Goal: Find specific page/section: Find specific page/section

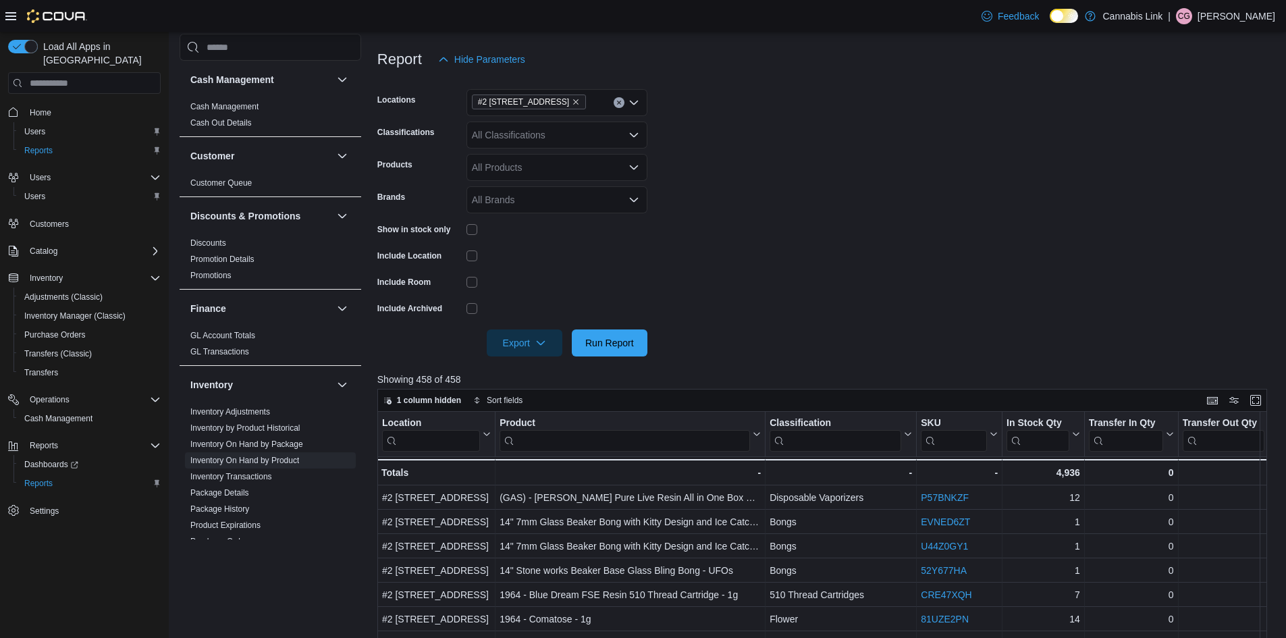
scroll to position [270, 0]
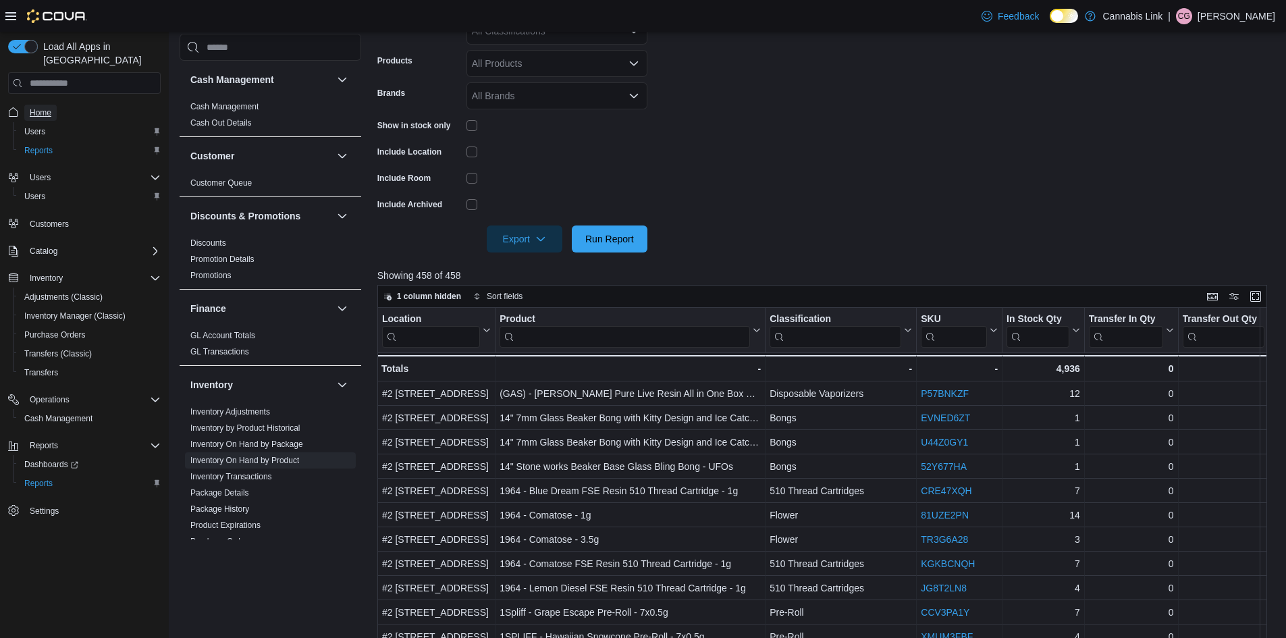
click at [36, 105] on span "Home" at bounding box center [41, 113] width 22 height 16
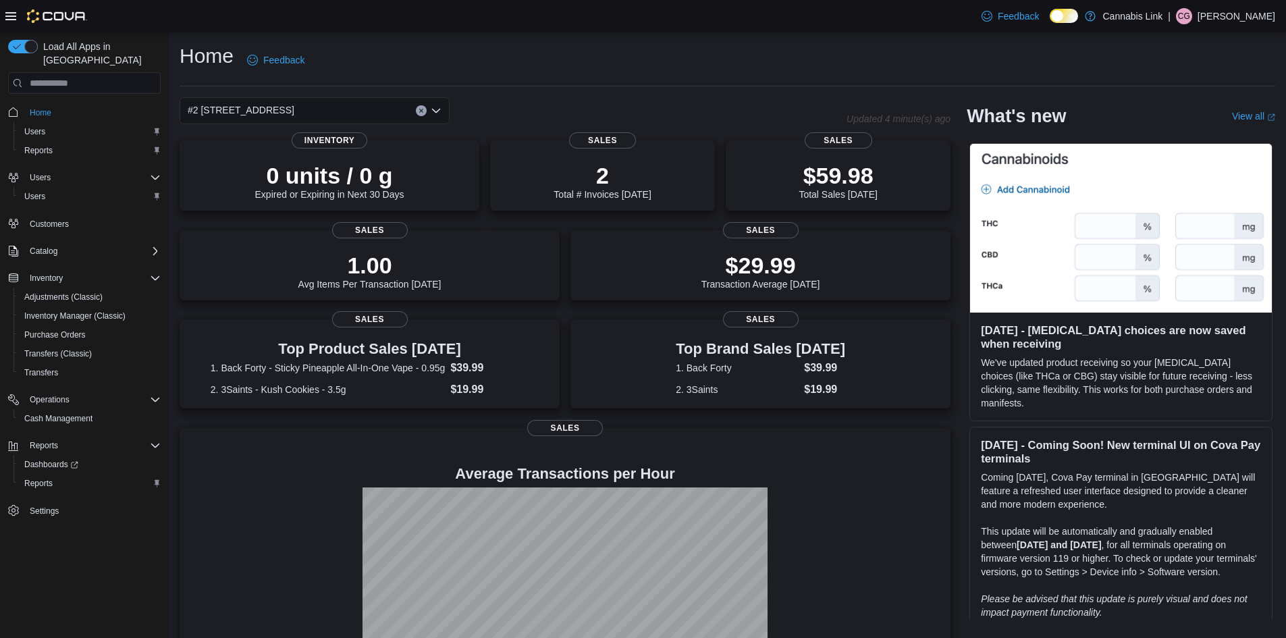
click at [414, 111] on div "#2 [STREET_ADDRESS]" at bounding box center [315, 110] width 270 height 27
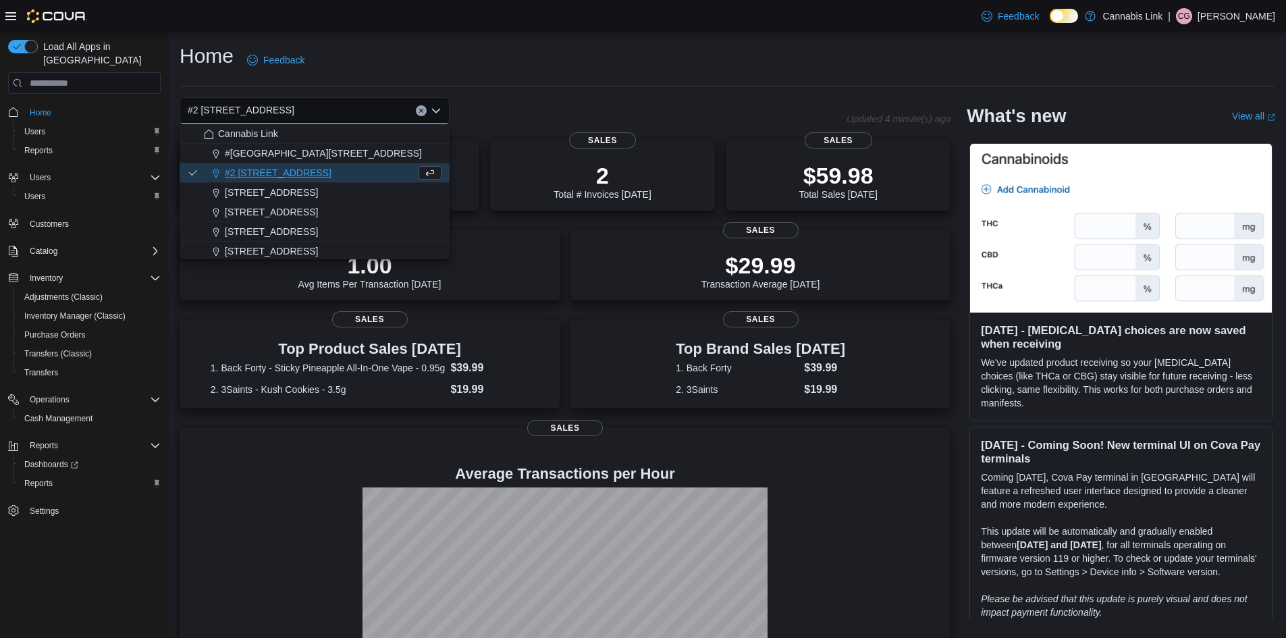
click at [420, 113] on icon "Clear input" at bounding box center [420, 110] width 5 height 5
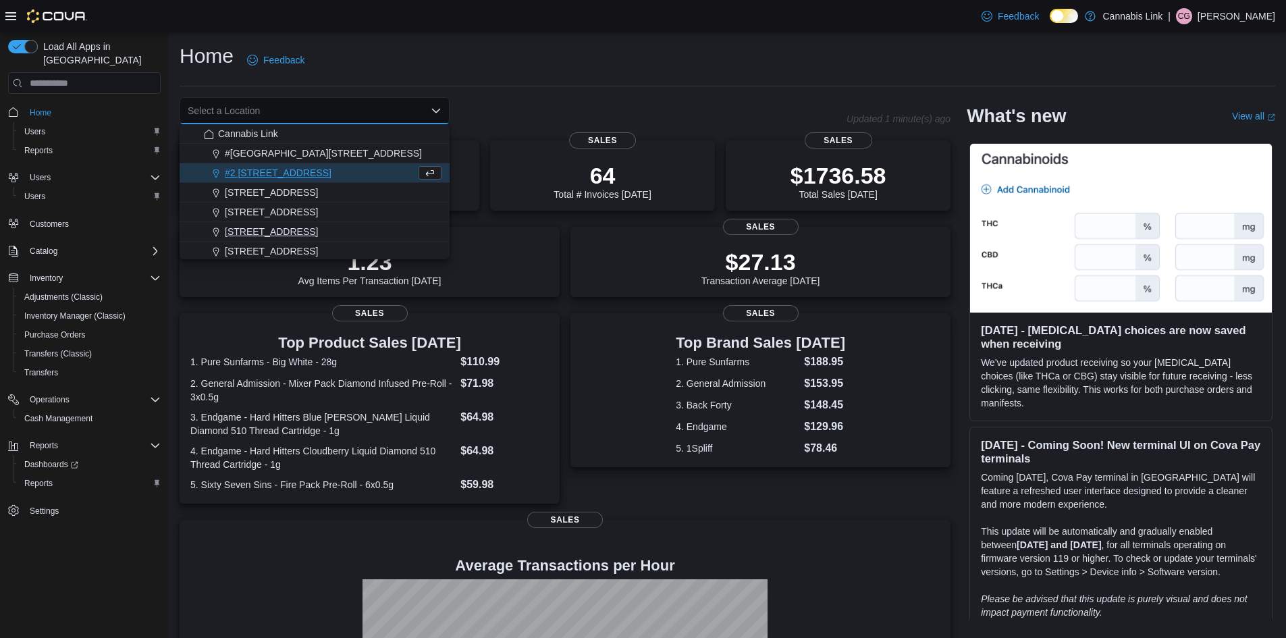
click at [304, 236] on span "[STREET_ADDRESS]" at bounding box center [271, 231] width 93 height 13
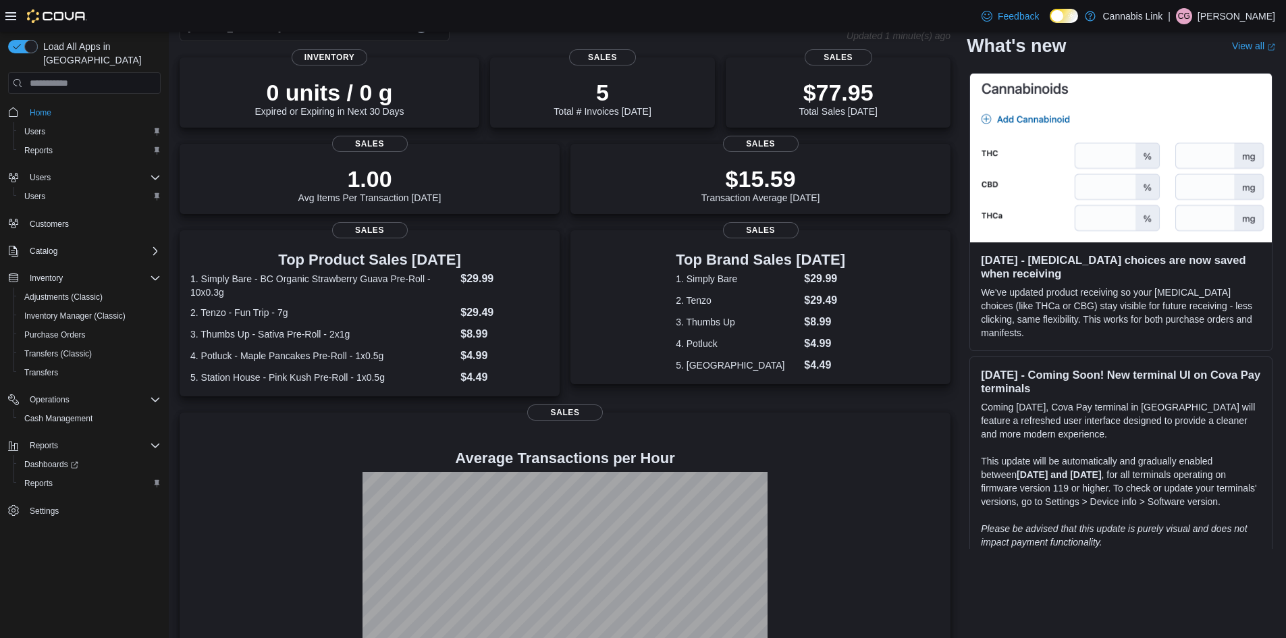
scroll to position [6, 0]
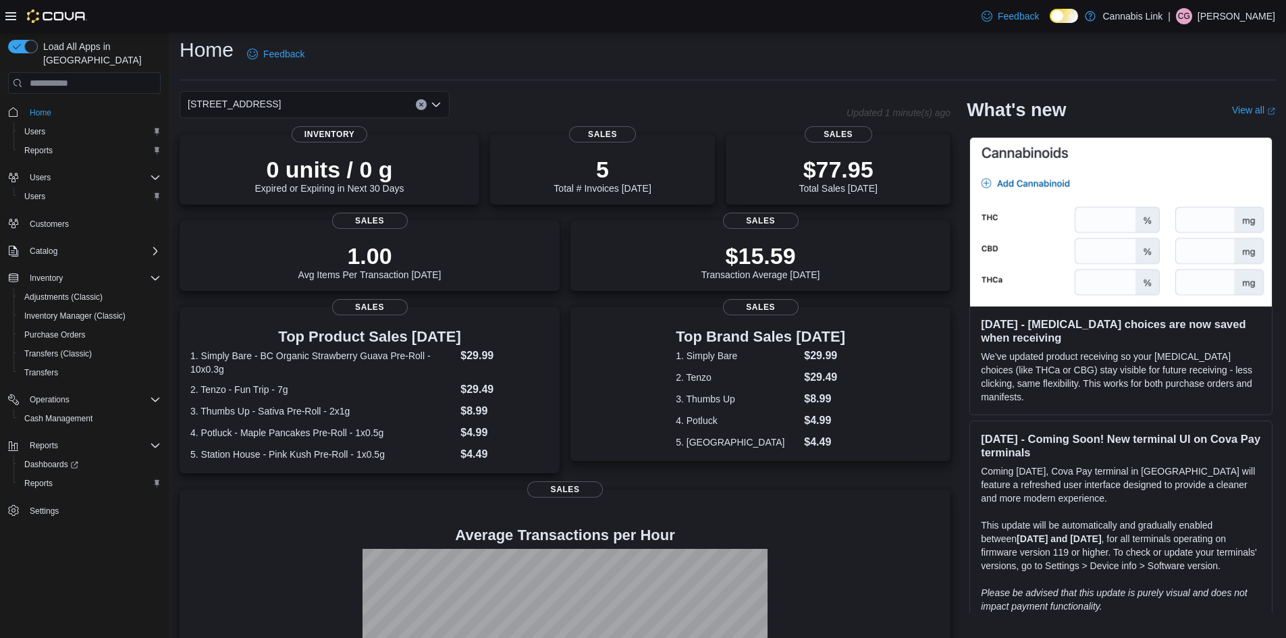
click at [420, 104] on icon "Clear input" at bounding box center [420, 104] width 3 height 3
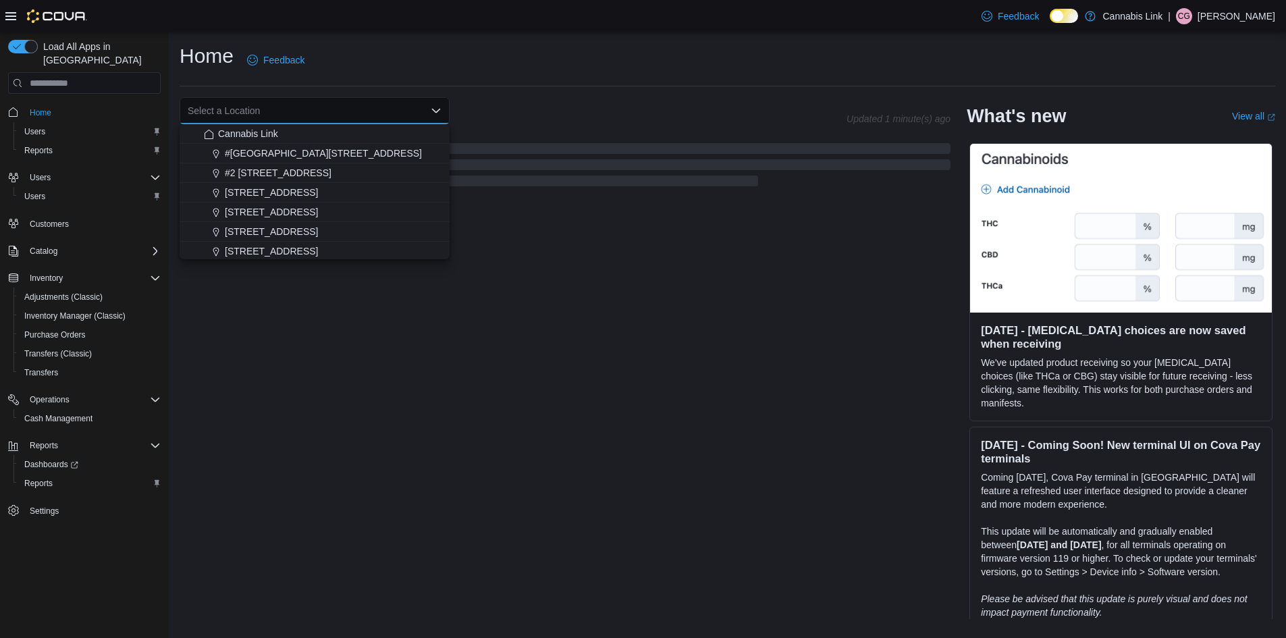
scroll to position [0, 0]
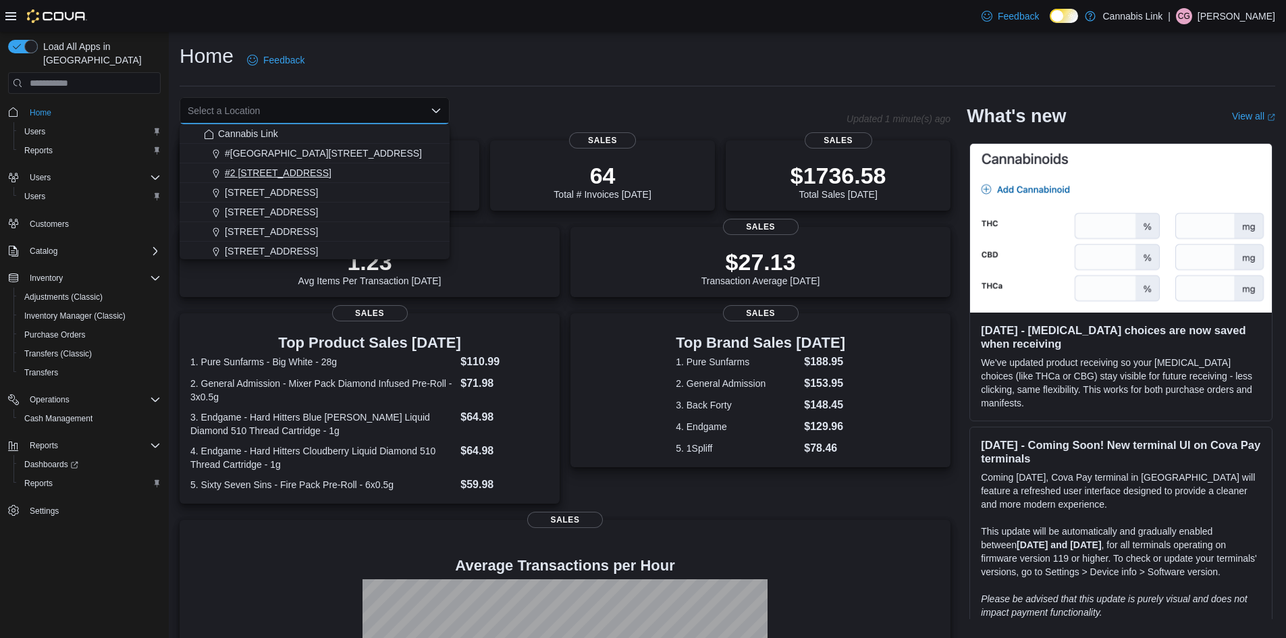
click at [325, 173] on div "#2 [STREET_ADDRESS]" at bounding box center [323, 172] width 238 height 13
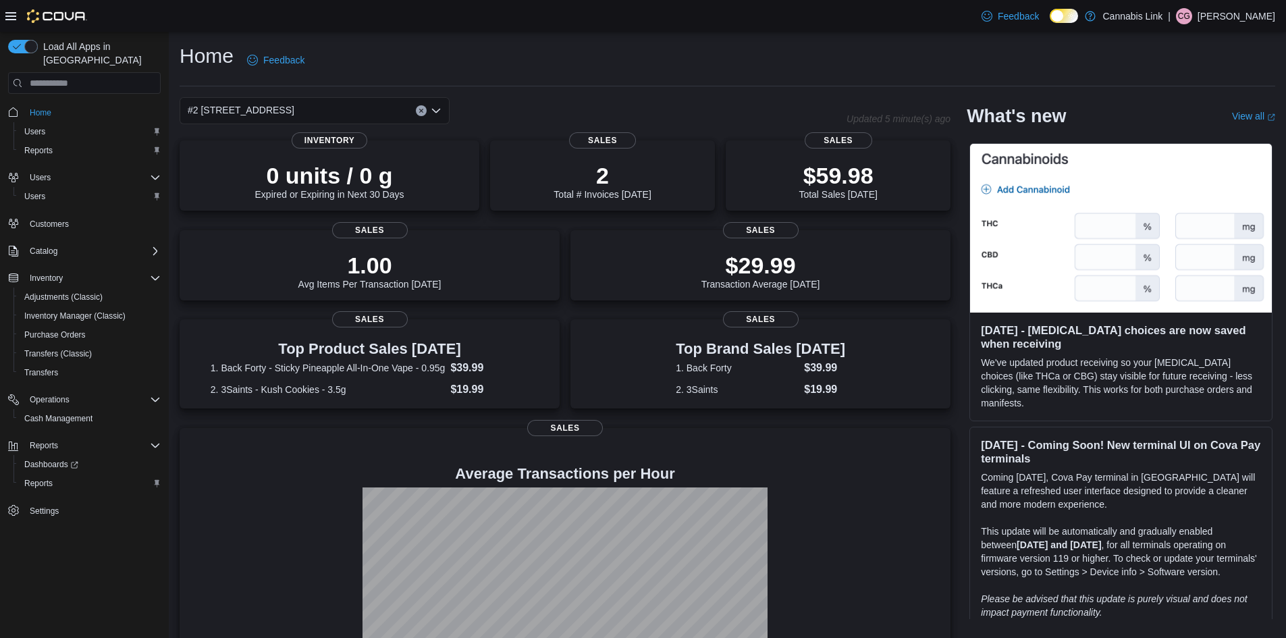
click at [424, 111] on button "Clear input" at bounding box center [421, 110] width 11 height 11
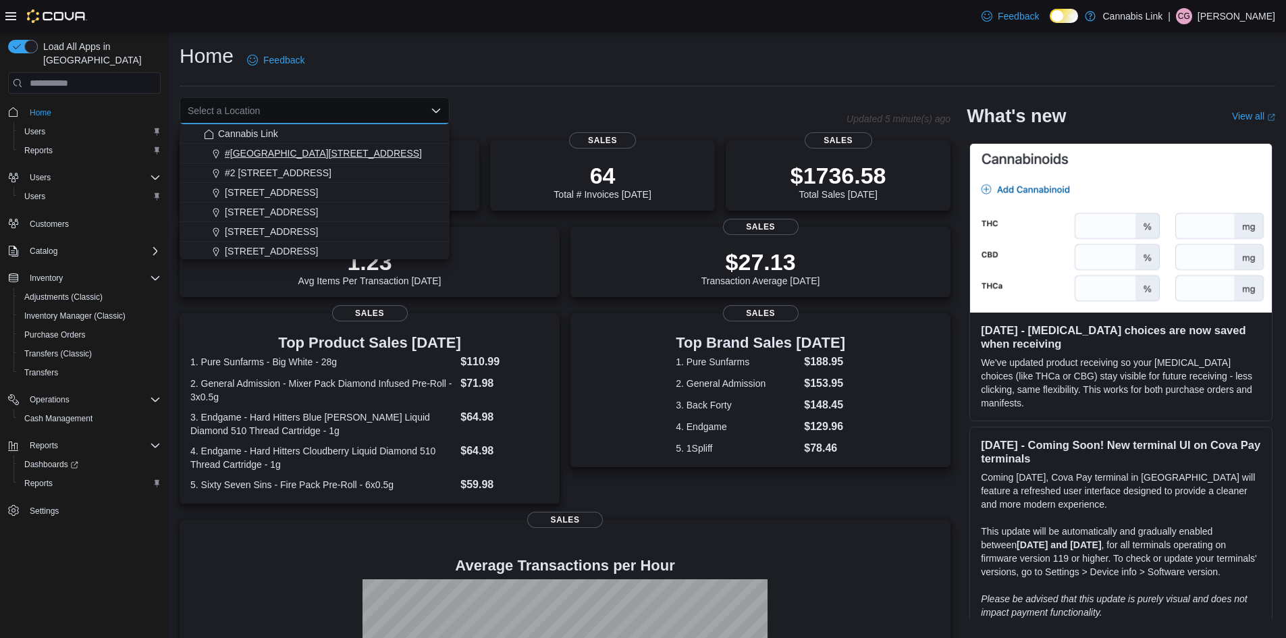
click at [334, 149] on span "#[GEOGRAPHIC_DATA][STREET_ADDRESS]" at bounding box center [323, 152] width 197 height 13
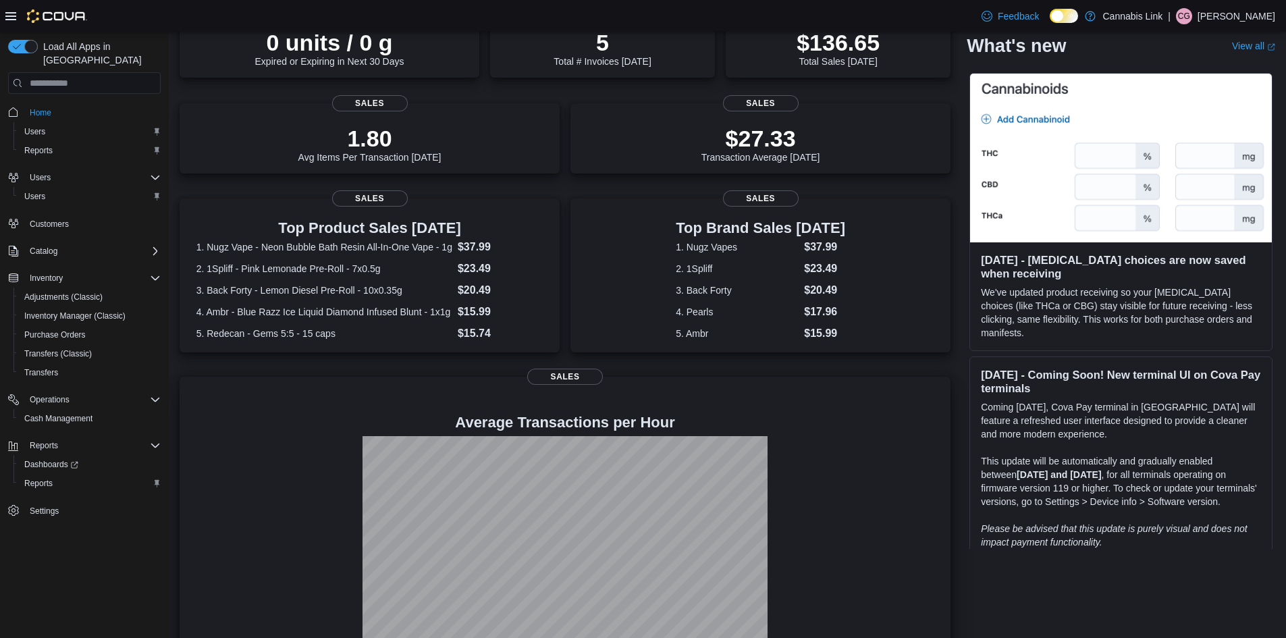
scroll to position [30, 0]
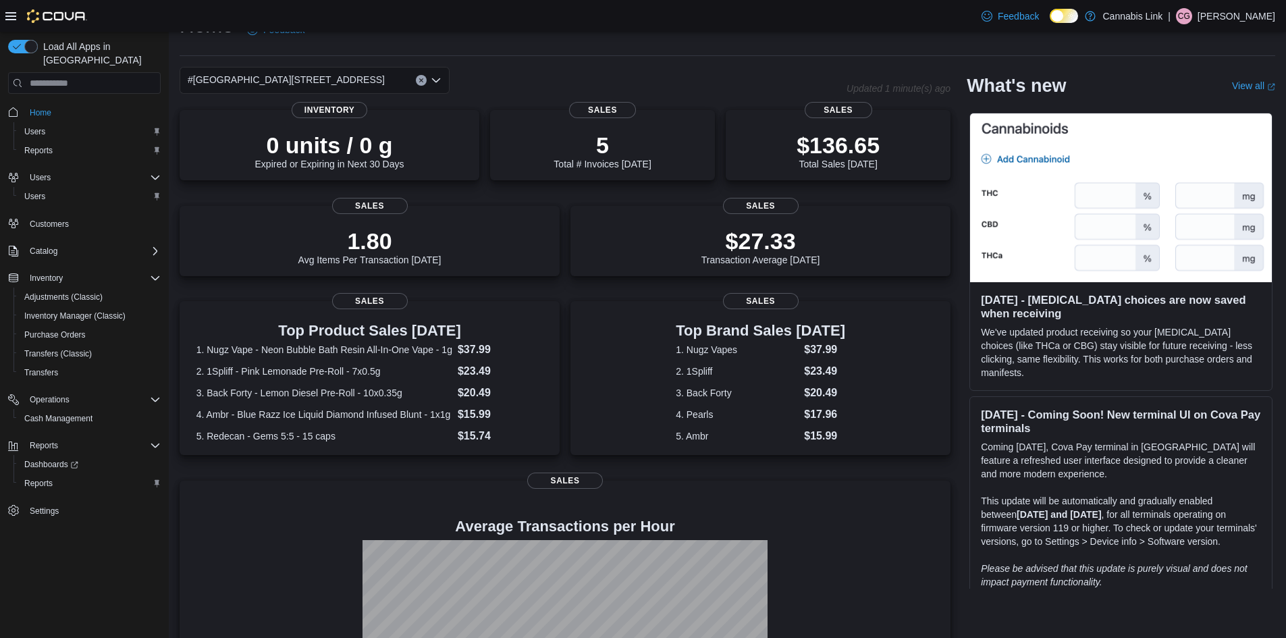
click at [423, 83] on icon "Clear input" at bounding box center [420, 80] width 5 height 5
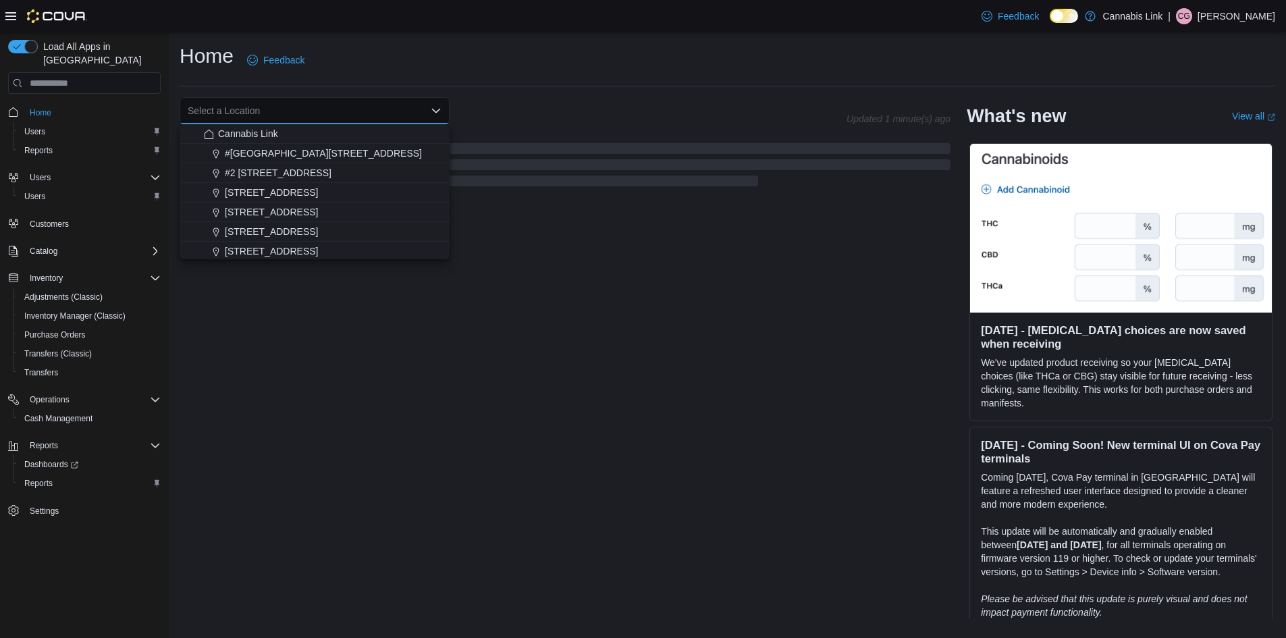
scroll to position [0, 0]
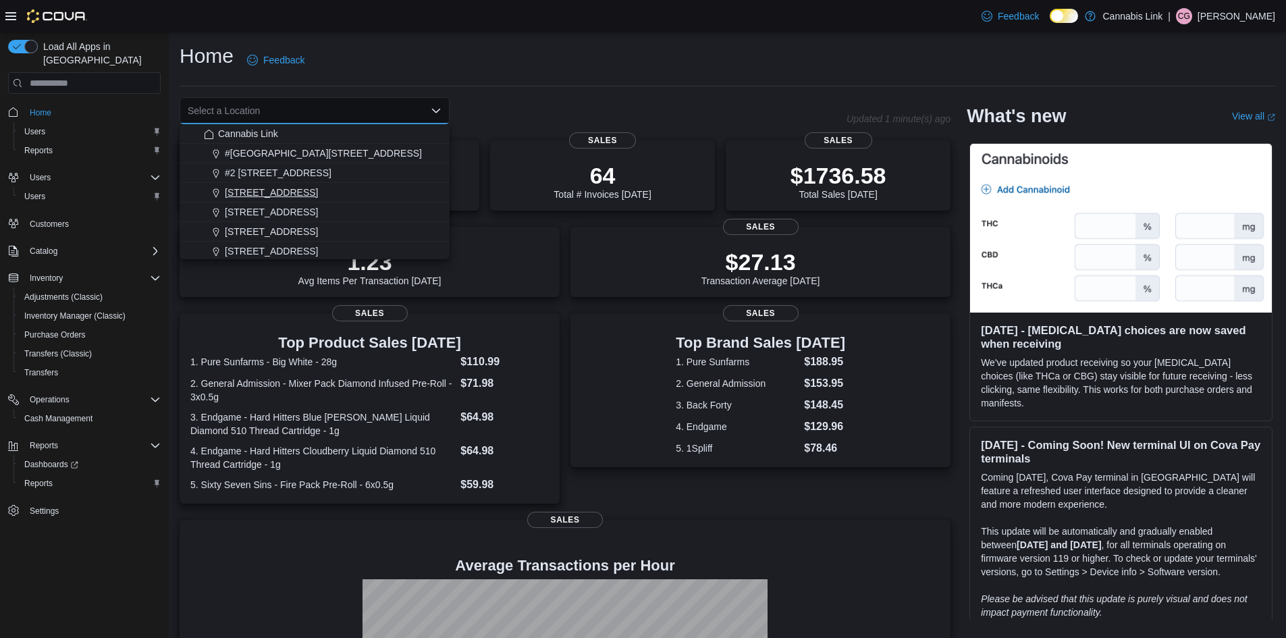
click at [318, 194] on span "[STREET_ADDRESS]" at bounding box center [271, 192] width 93 height 13
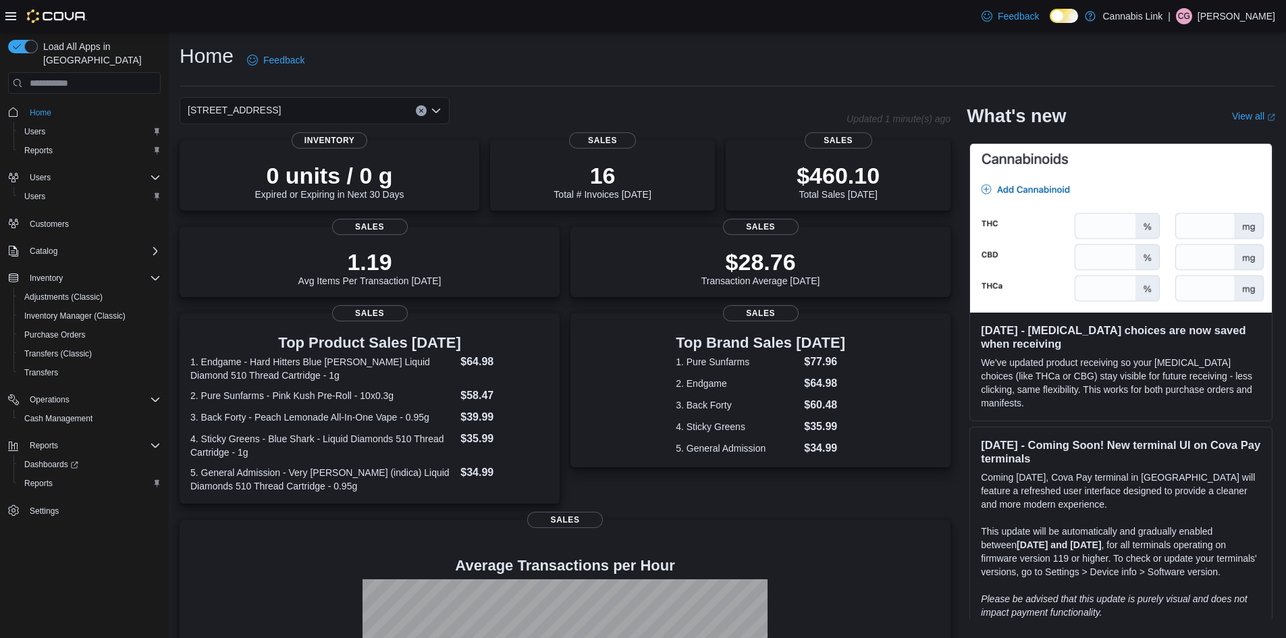
click at [420, 108] on icon "Clear input" at bounding box center [420, 110] width 5 height 5
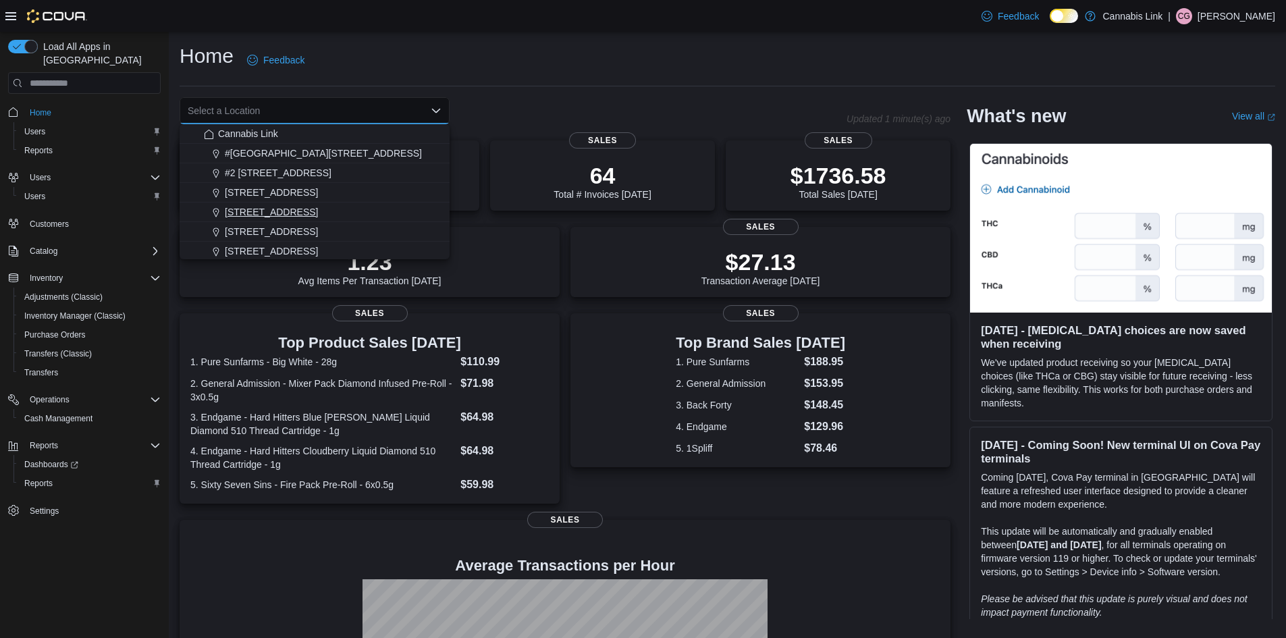
click at [348, 221] on button "[STREET_ADDRESS]" at bounding box center [315, 212] width 270 height 20
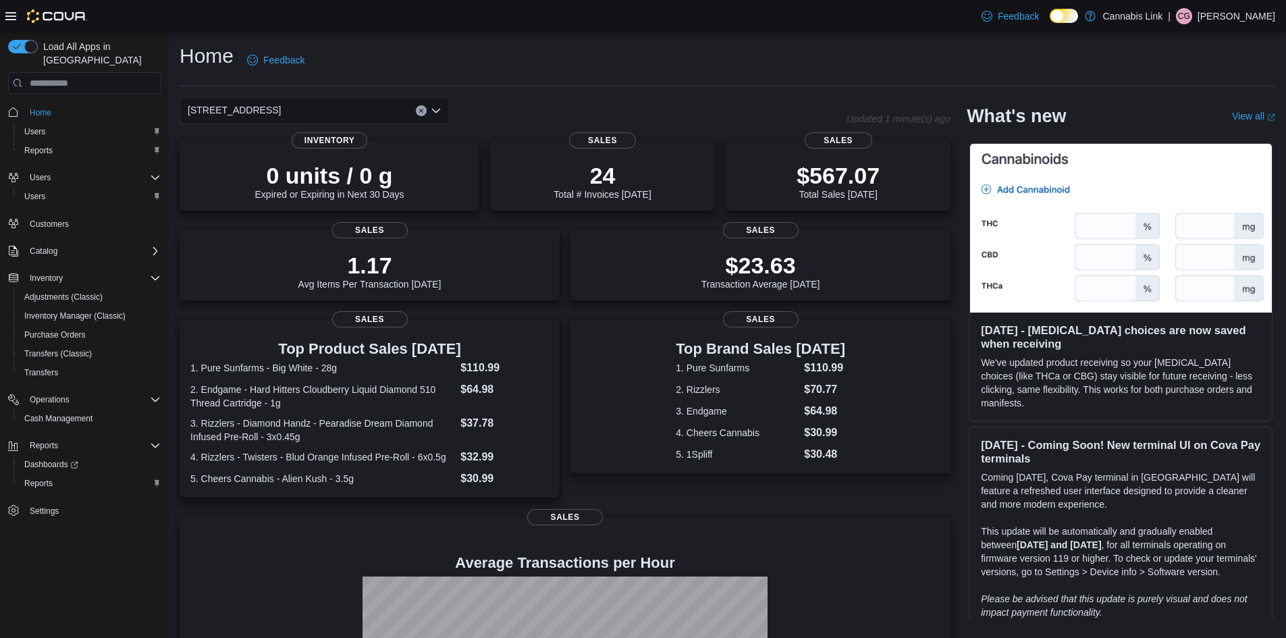
click at [418, 111] on icon "Clear input" at bounding box center [420, 110] width 5 height 5
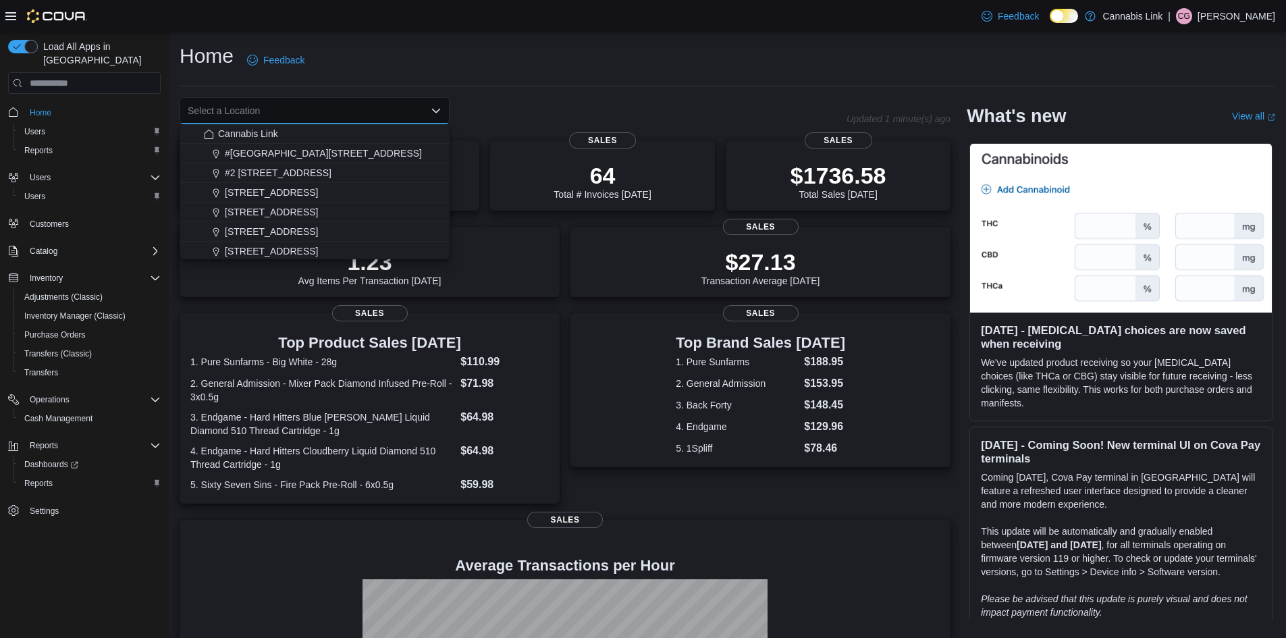
click at [318, 250] on span "[STREET_ADDRESS]" at bounding box center [271, 250] width 93 height 13
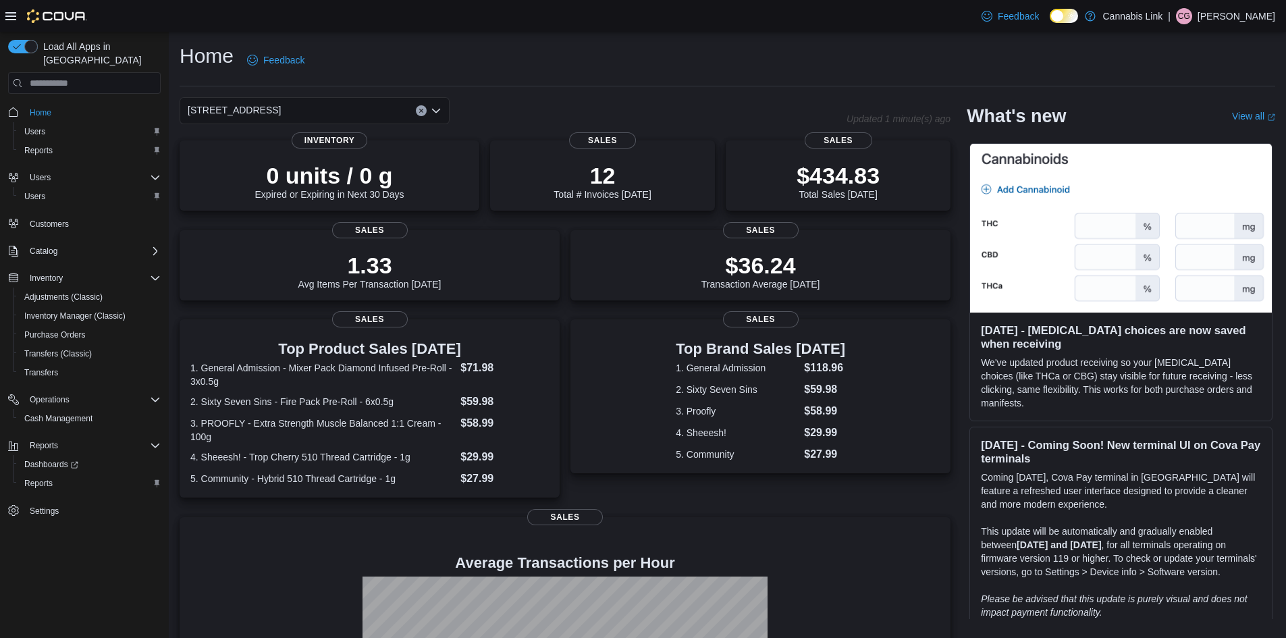
click at [422, 106] on button "Clear input" at bounding box center [421, 110] width 11 height 11
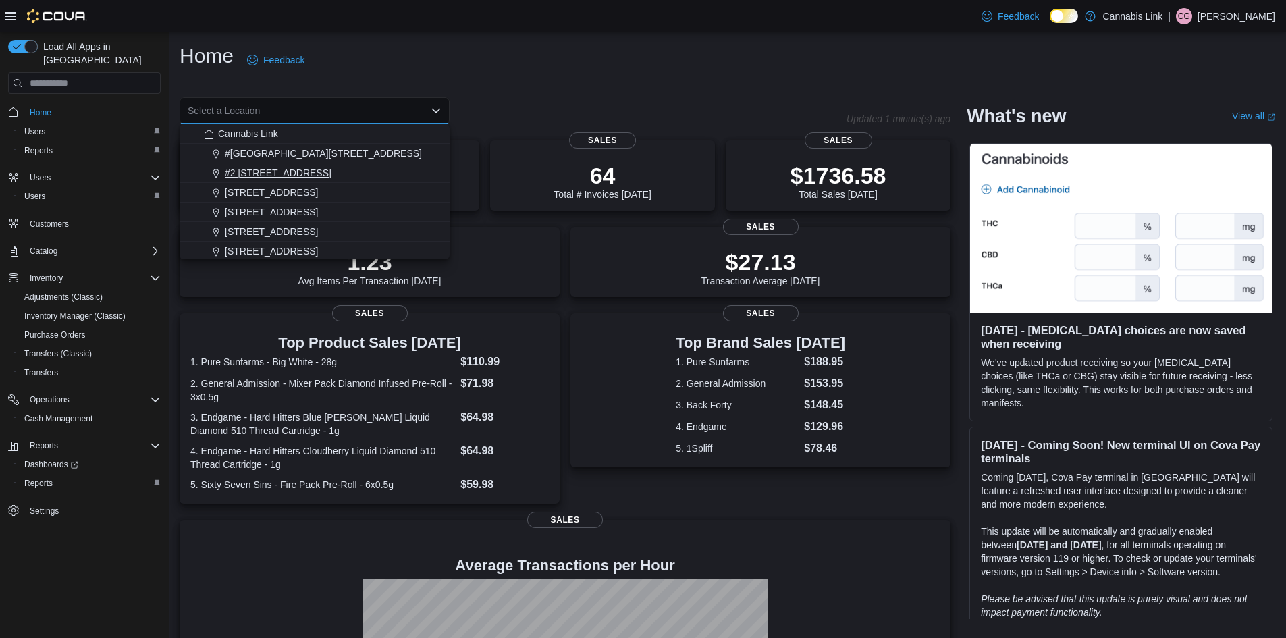
click at [313, 164] on button "#2 [STREET_ADDRESS]" at bounding box center [315, 173] width 270 height 20
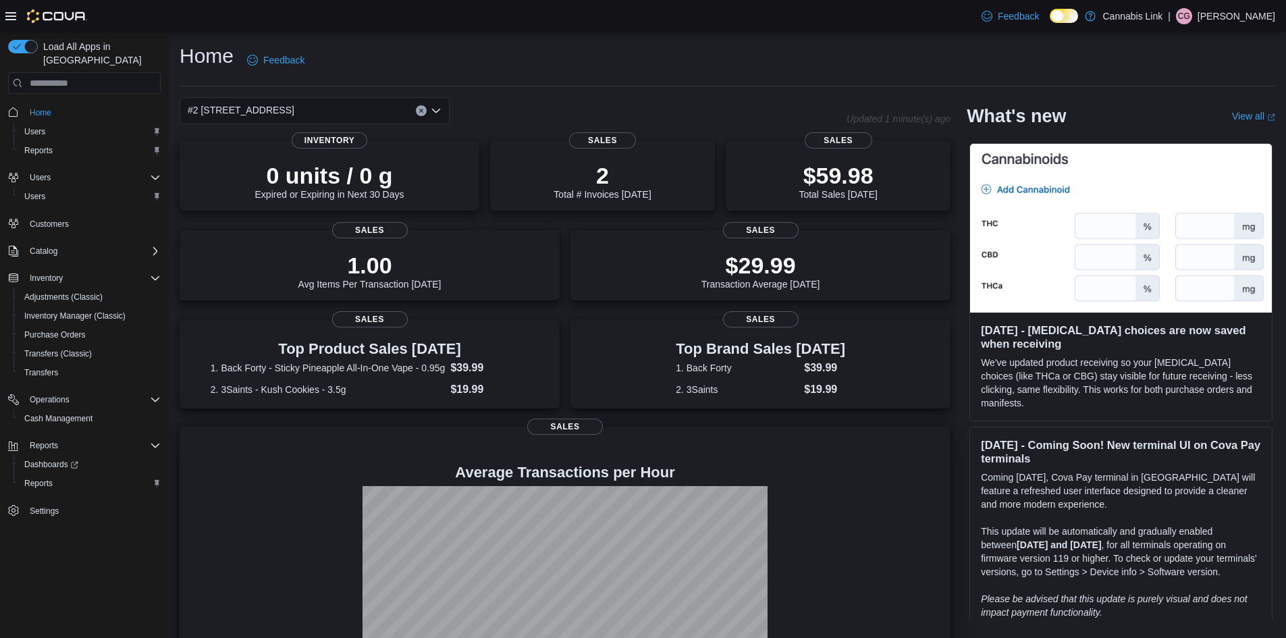
click at [939, 470] on h4 "Average Transactions per Hour" at bounding box center [564, 472] width 749 height 16
